Goal: Navigation & Orientation: Find specific page/section

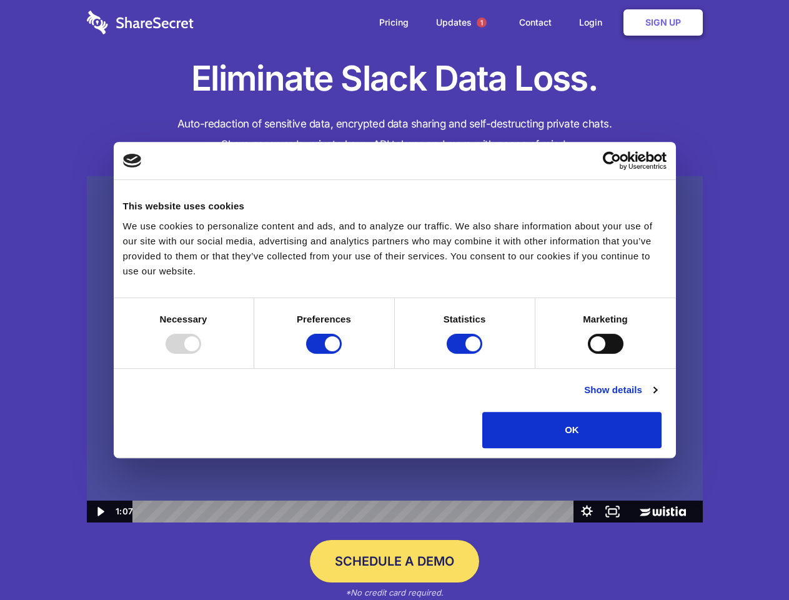
click at [394, 300] on img at bounding box center [395, 349] width 616 height 347
click at [201, 353] on div at bounding box center [183, 343] width 36 height 20
click at [342, 353] on input "Preferences" at bounding box center [324, 343] width 36 height 20
checkbox input "false"
click at [466, 353] on input "Statistics" at bounding box center [465, 343] width 36 height 20
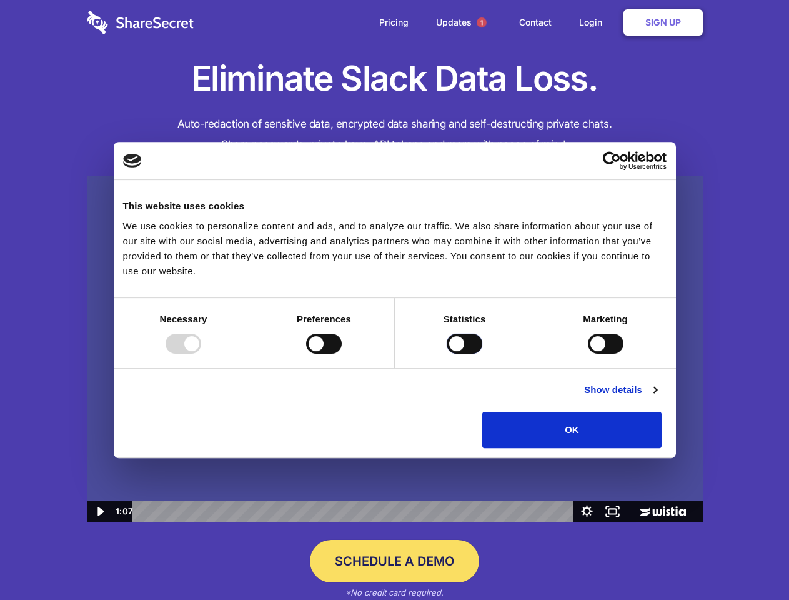
checkbox input "false"
click at [588, 353] on input "Marketing" at bounding box center [606, 343] width 36 height 20
checkbox input "true"
click at [656, 397] on link "Show details" at bounding box center [620, 389] width 72 height 15
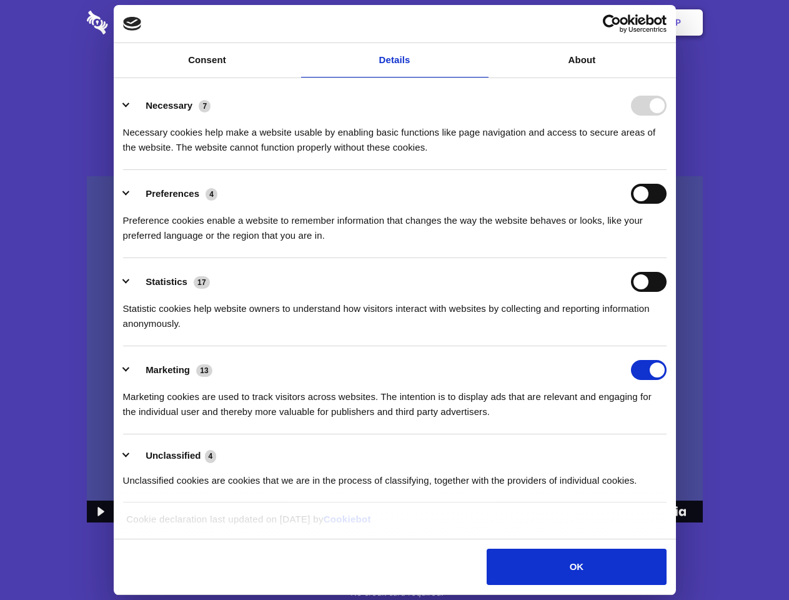
click at [666, 170] on li "Necessary 7 Necessary cookies help make a website usable by enabling basic func…" at bounding box center [394, 126] width 543 height 88
click at [481, 22] on span "1" at bounding box center [482, 22] width 10 height 10
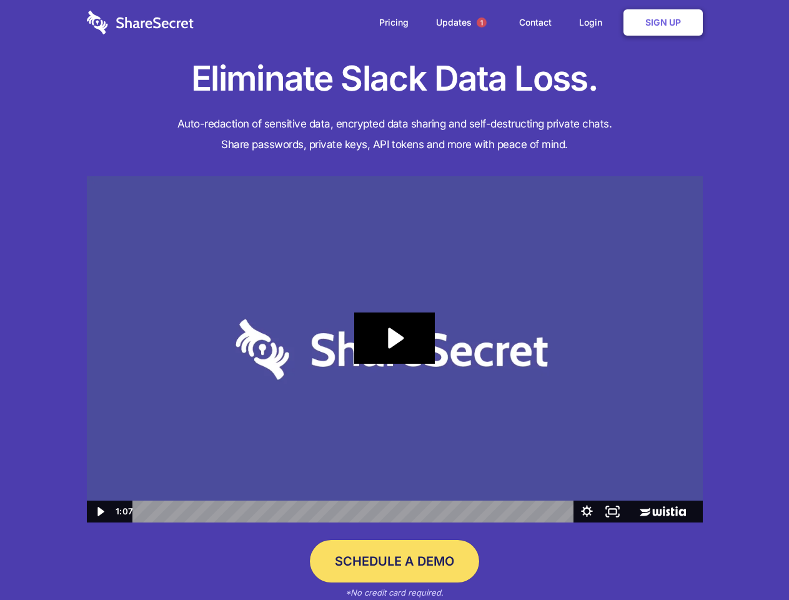
click at [395, 349] on icon "Play Video: Sharesecret Slack Extension" at bounding box center [394, 337] width 80 height 51
